Goal: Find specific fact: Find specific fact

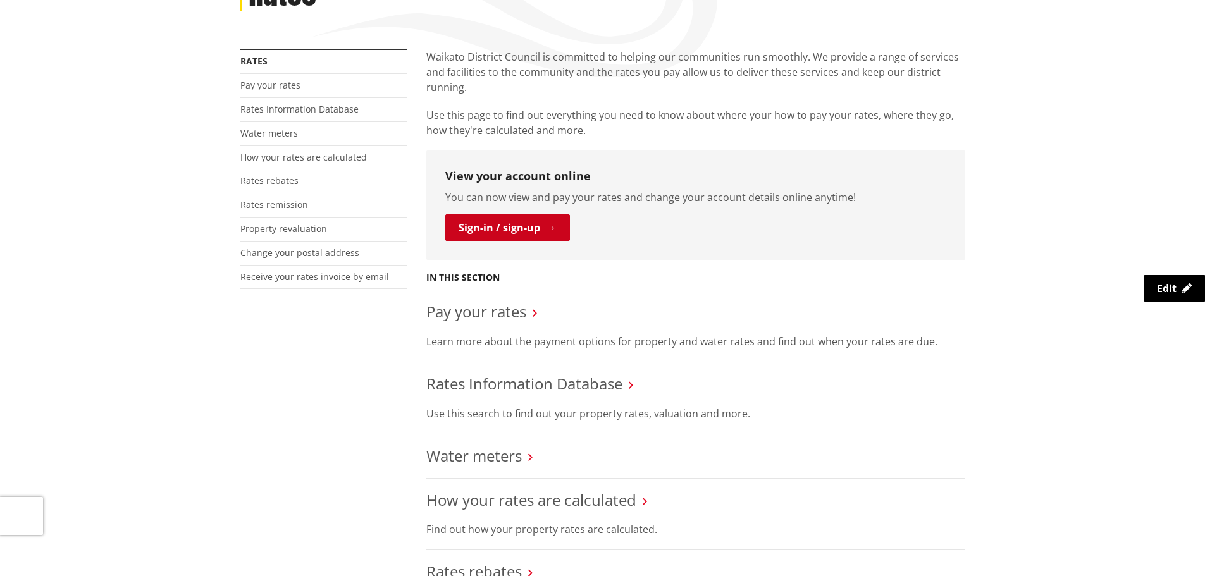
scroll to position [253, 0]
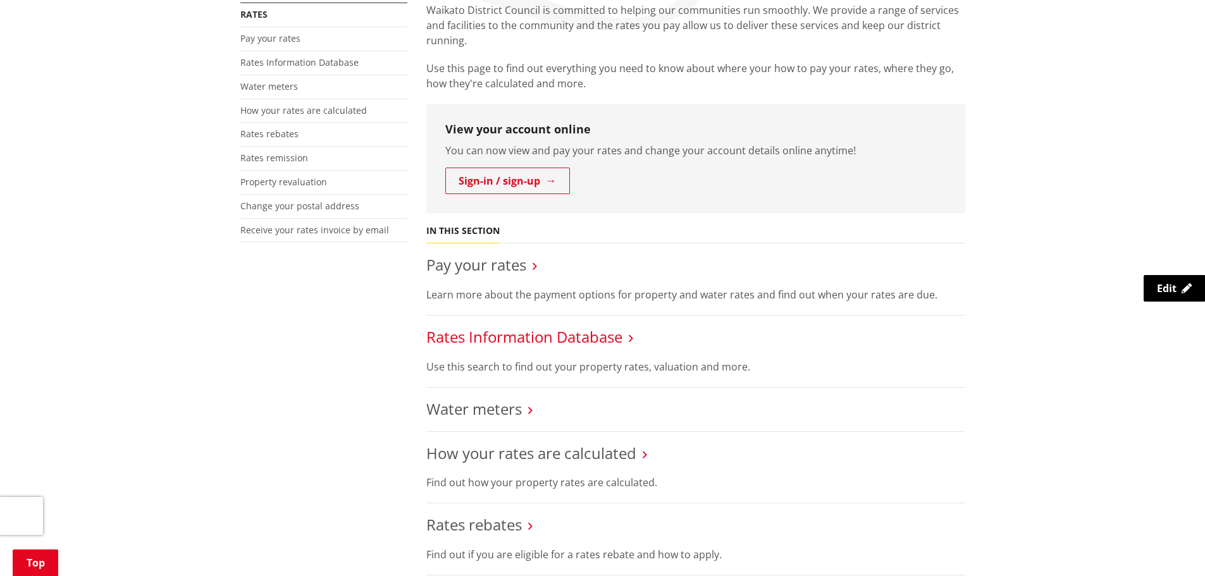
click at [524, 339] on link "Rates Information Database" at bounding box center [524, 336] width 196 height 21
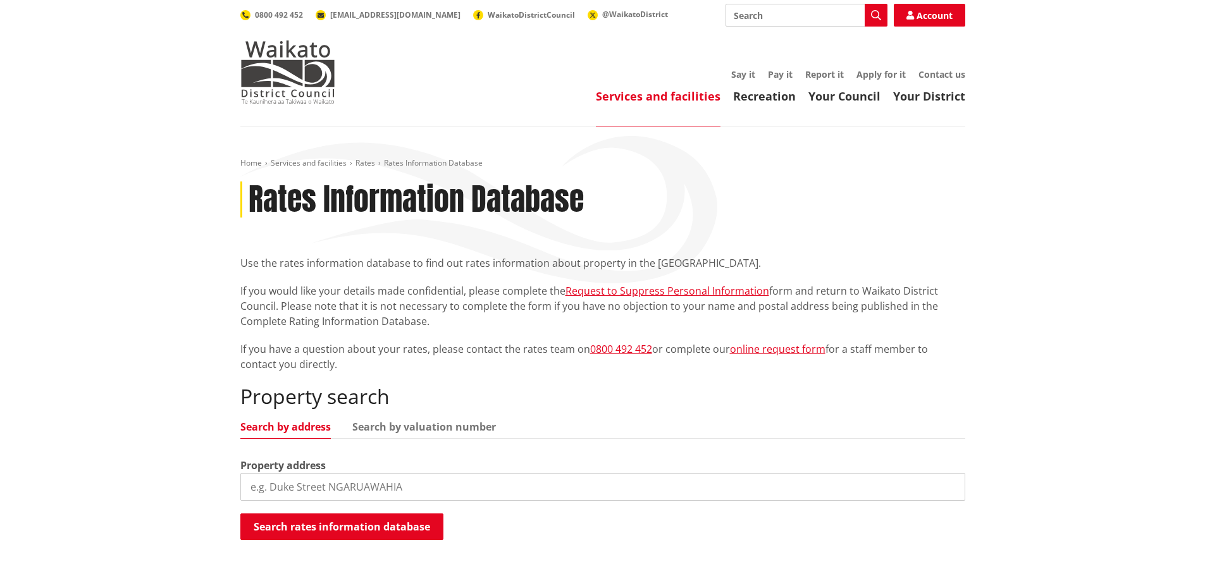
click at [301, 489] on input "search" at bounding box center [602, 487] width 725 height 28
type input "212 tauwhare"
click at [336, 533] on button "Search rates information database" at bounding box center [341, 526] width 203 height 27
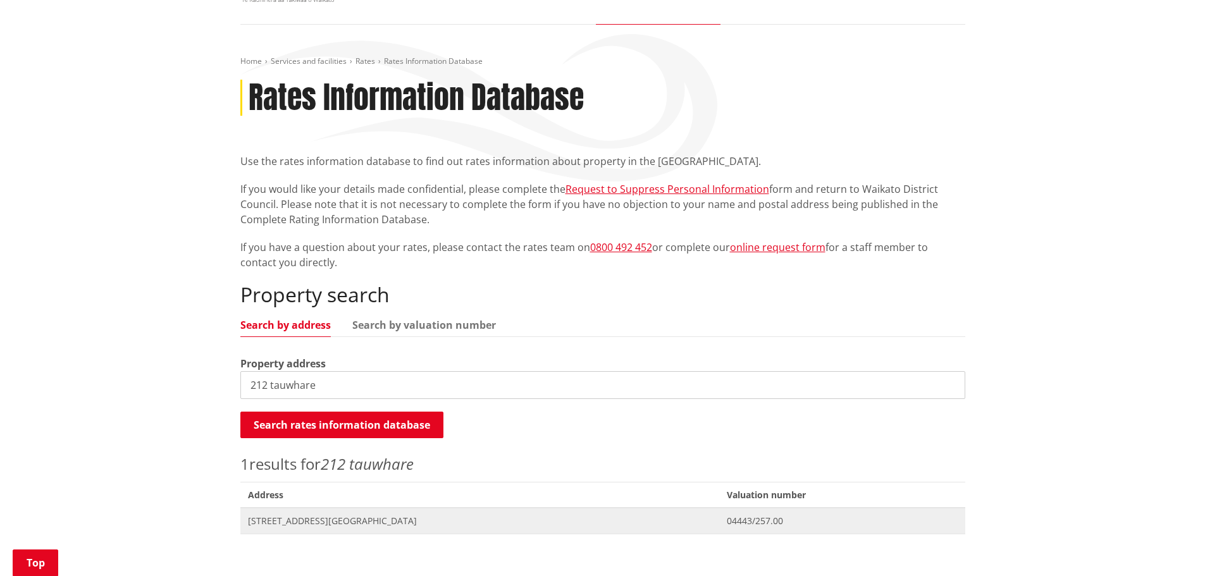
scroll to position [190, 0]
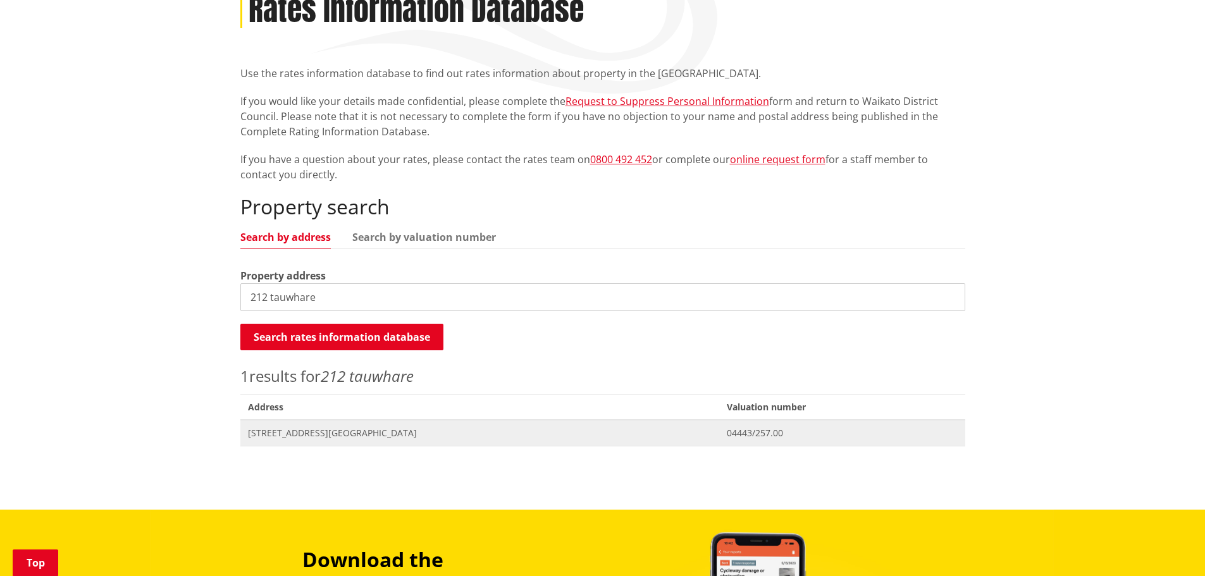
click at [321, 430] on span "[STREET_ADDRESS][GEOGRAPHIC_DATA]" at bounding box center [480, 433] width 464 height 13
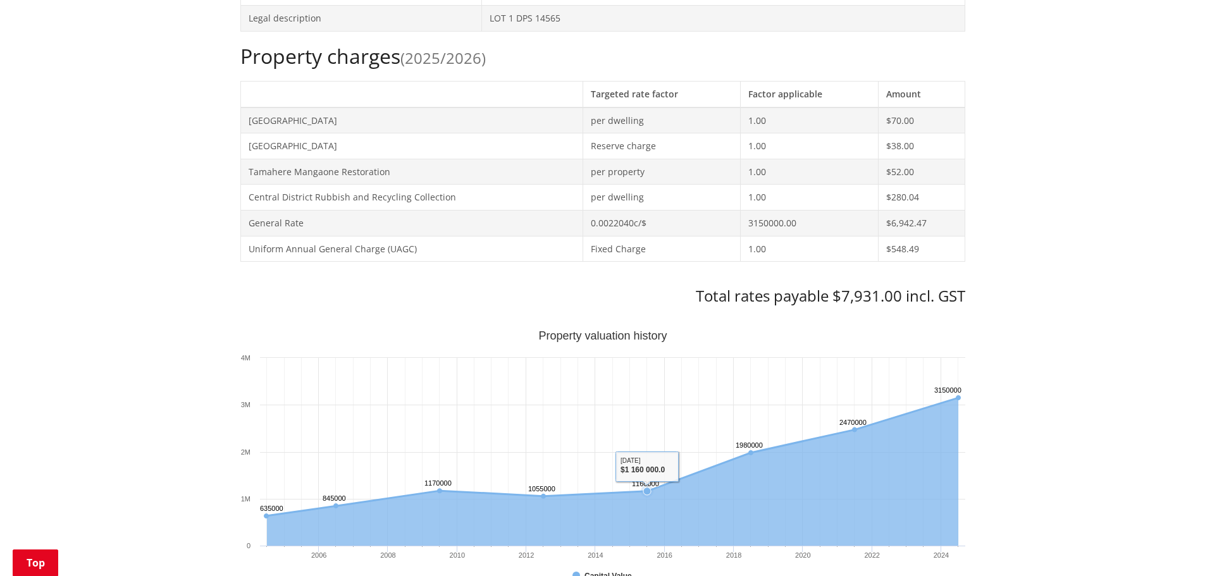
scroll to position [569, 0]
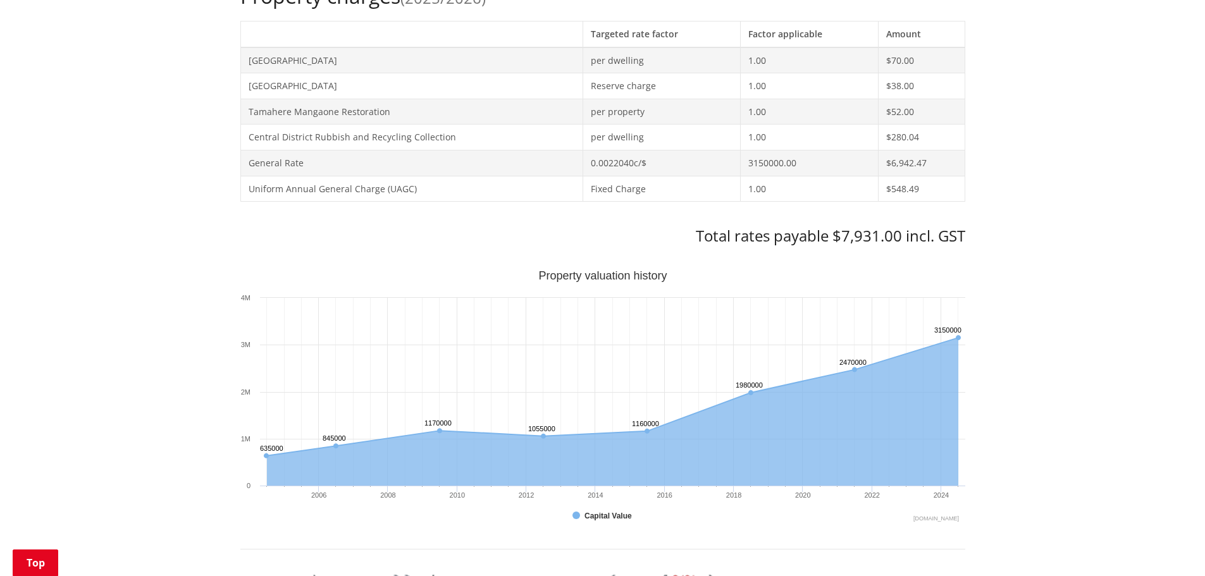
click at [1094, 287] on div "Home Services and facilities Rates Rates Information Database Rates Information…" at bounding box center [602, 417] width 1205 height 1720
